Goal: Task Accomplishment & Management: Use online tool/utility

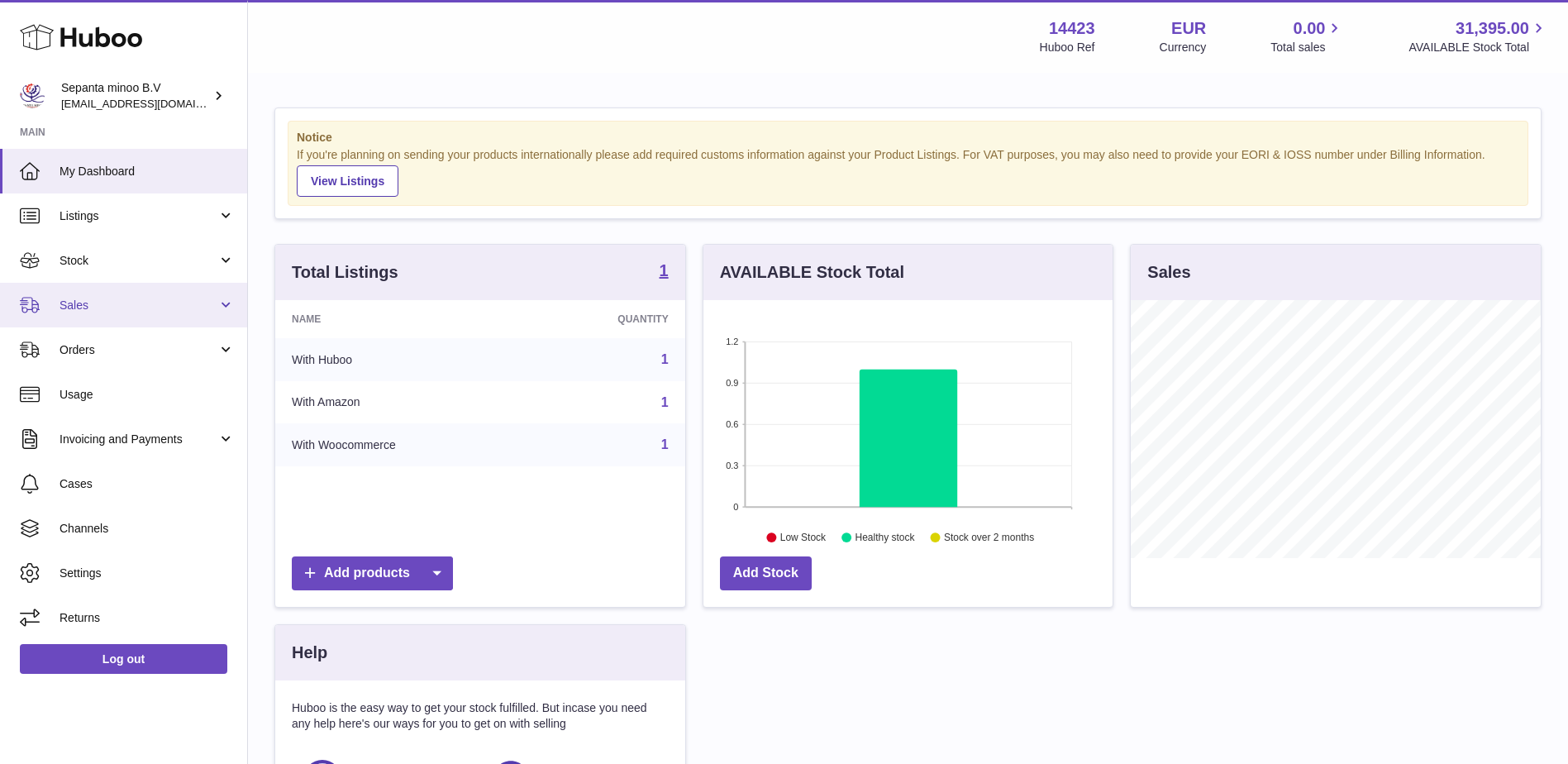
scroll to position [258, 410]
click at [159, 318] on link "Sales" at bounding box center [123, 304] width 247 height 44
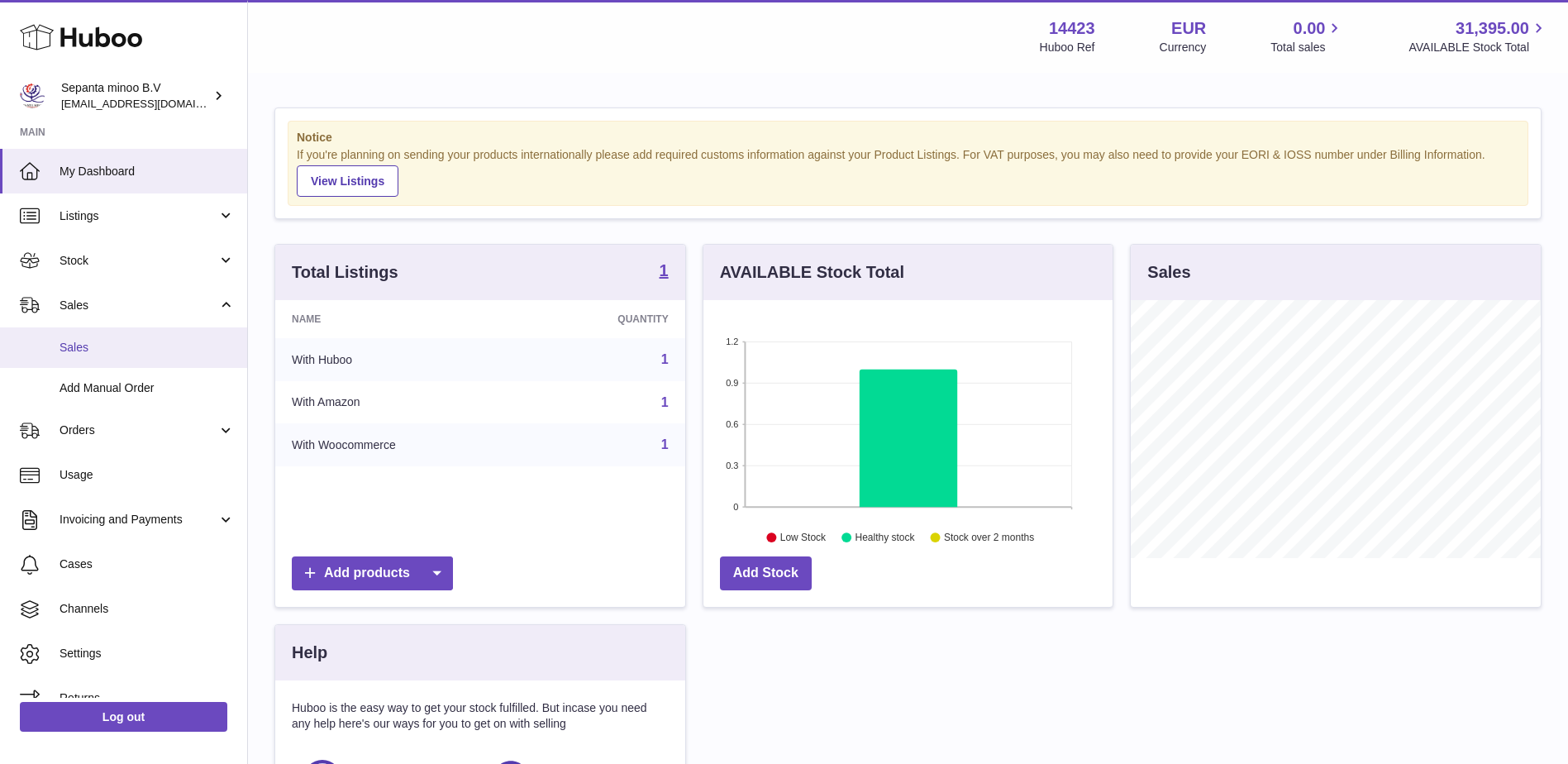
click at [143, 355] on link "Sales" at bounding box center [123, 347] width 247 height 40
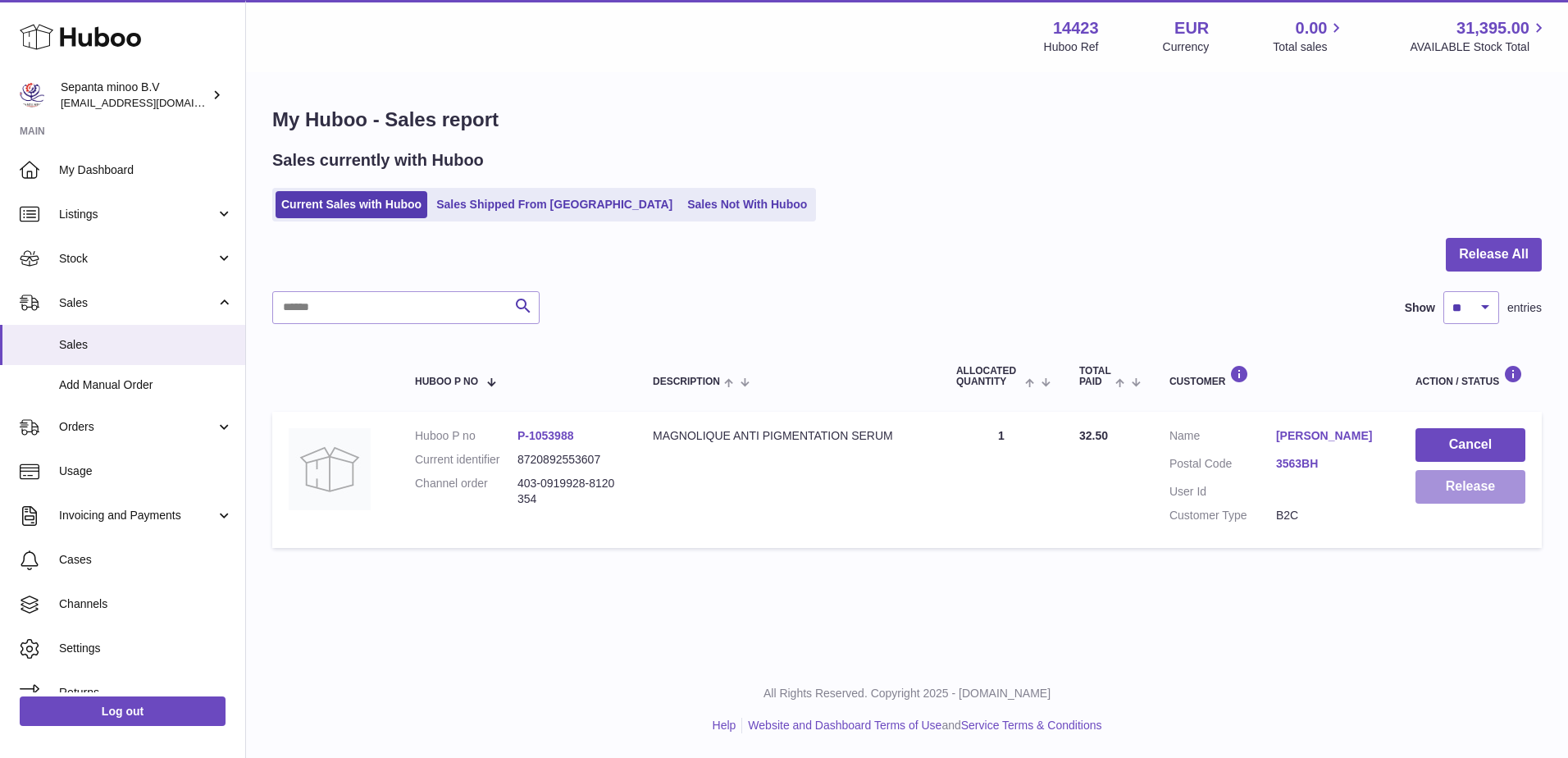
click at [1476, 488] on button "Release" at bounding box center [1470, 487] width 110 height 33
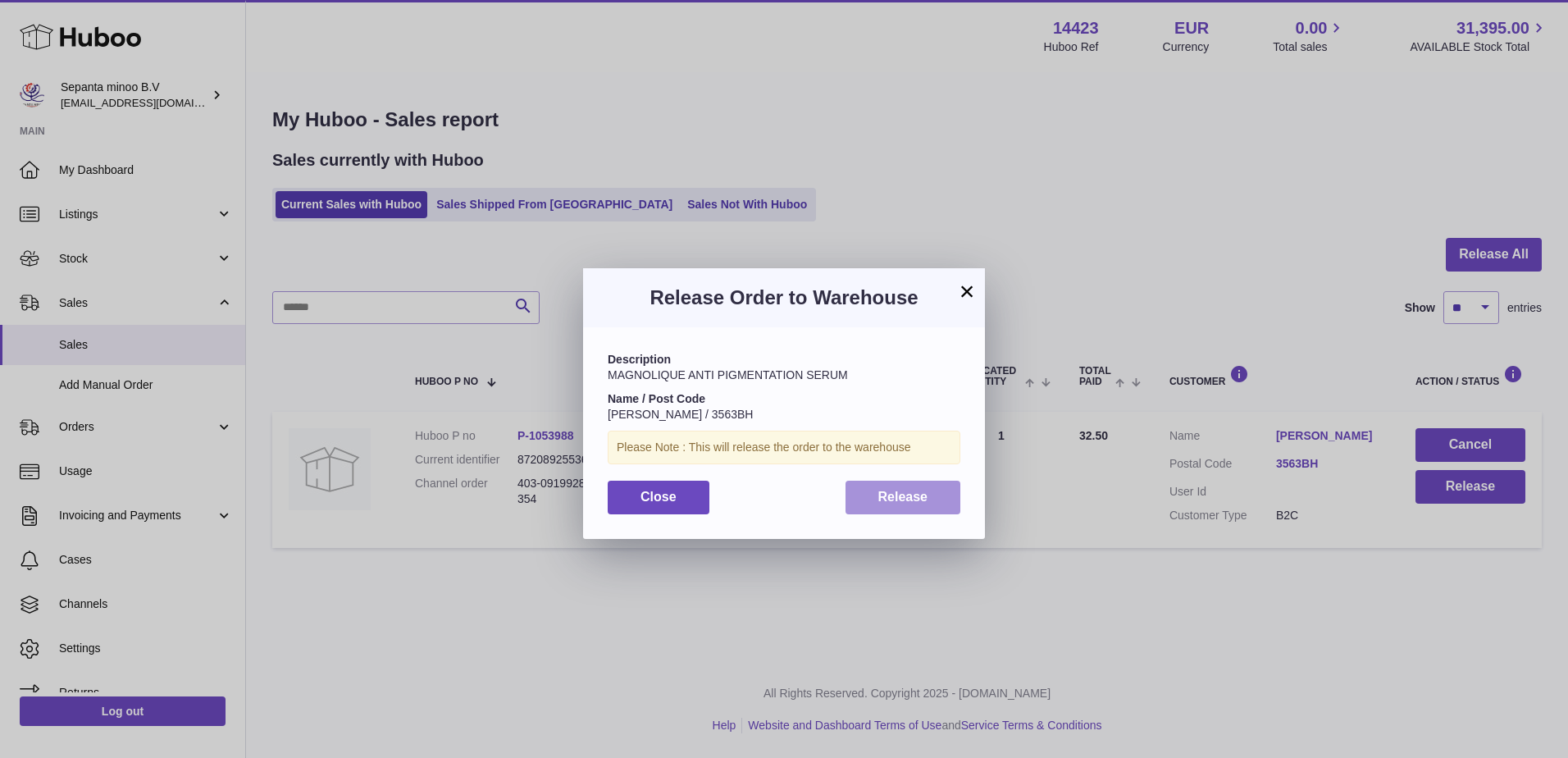
click at [881, 502] on span "Release" at bounding box center [902, 497] width 50 height 14
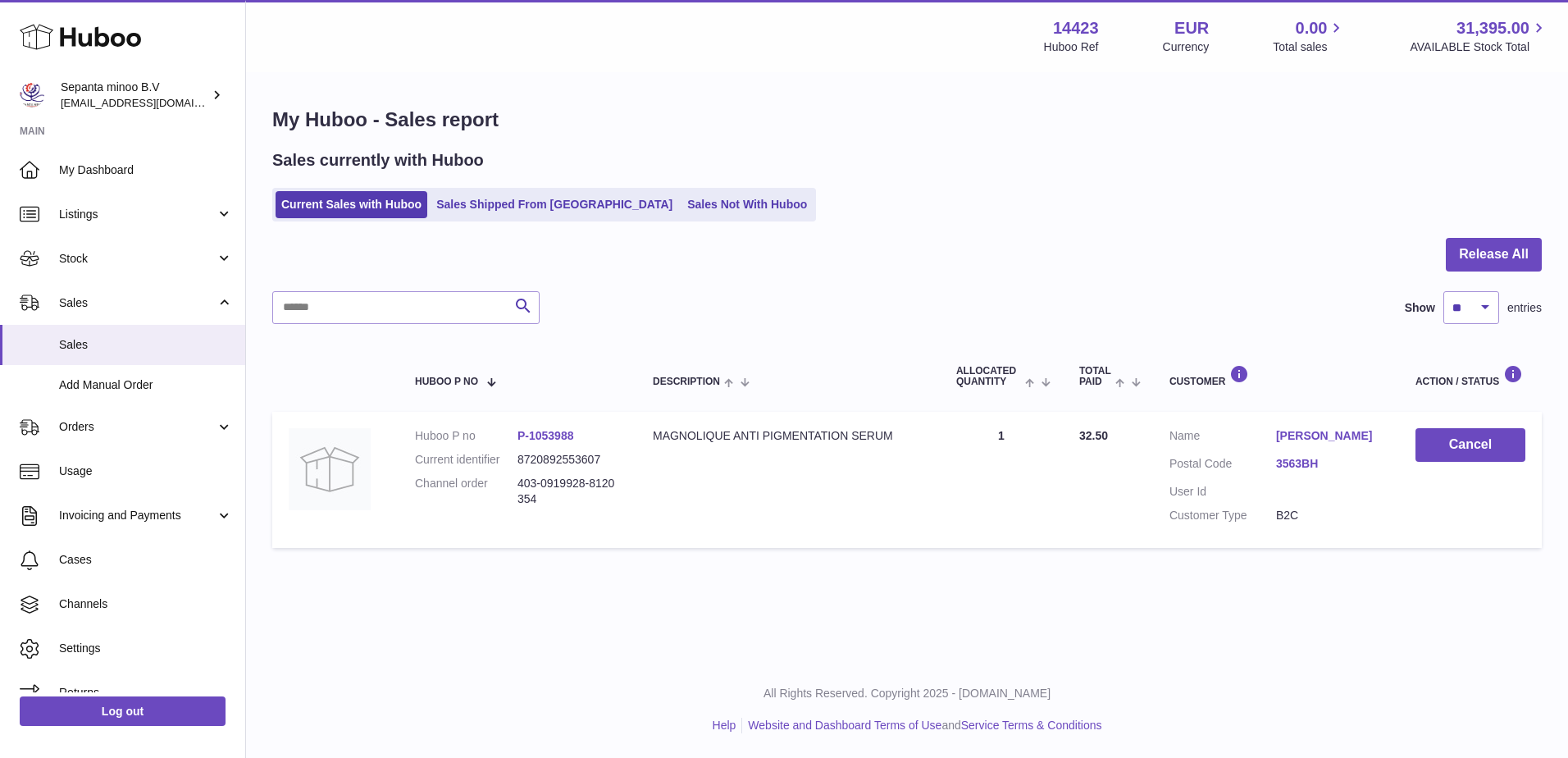
drag, startPoint x: 1124, startPoint y: 223, endPoint x: 1080, endPoint y: 224, distance: 44.0
click at [1123, 223] on div "My Huboo - Sales report Sales currently with Huboo Current Sales with Huboo Sal…" at bounding box center [906, 331] width 1321 height 515
